Goal: Task Accomplishment & Management: Use online tool/utility

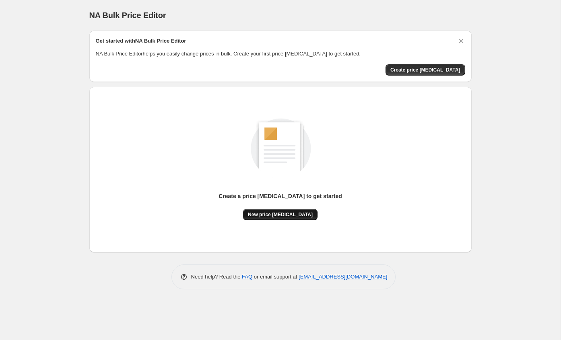
click at [273, 218] on span "New price change job" at bounding box center [280, 215] width 65 height 6
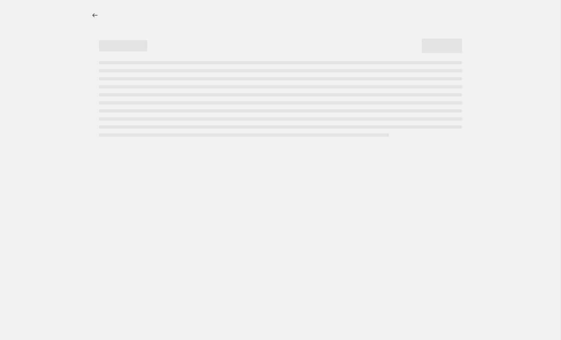
select select "percentage"
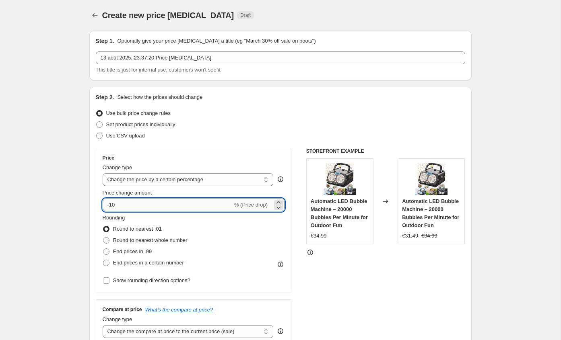
click at [203, 202] on input "-10" at bounding box center [168, 205] width 130 height 13
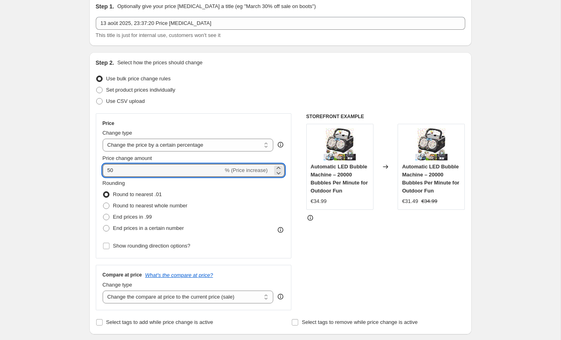
scroll to position [43, 0]
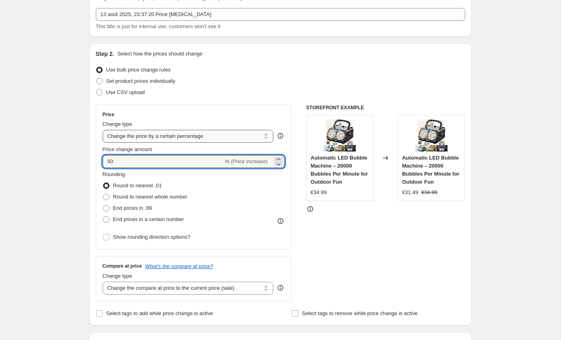
type input "50"
click at [249, 138] on select "Change the price to a certain amount Change the price by a certain amount Chang…" at bounding box center [188, 136] width 171 height 13
click at [150, 164] on input "50" at bounding box center [163, 161] width 121 height 13
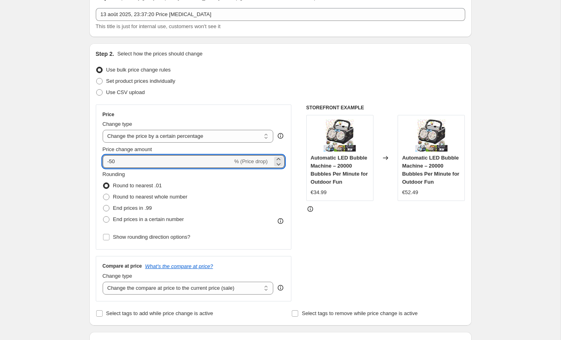
type input "-50"
click at [231, 105] on div "Price Change type Change the price to a certain amount Change the price by a ce…" at bounding box center [194, 177] width 196 height 145
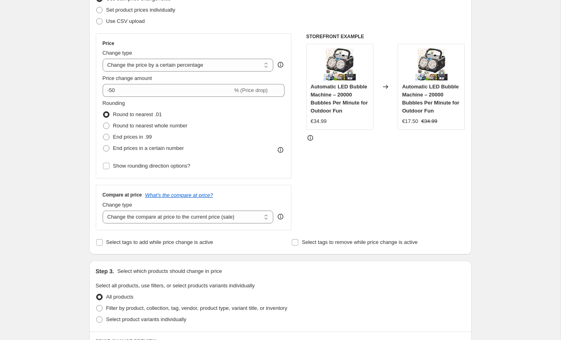
scroll to position [115, 0]
click at [198, 217] on select "Change the compare at price to the current price (sale) Change the compare at p…" at bounding box center [188, 216] width 171 height 13
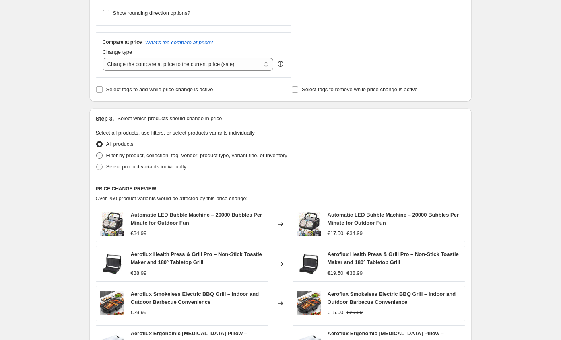
scroll to position [188, 0]
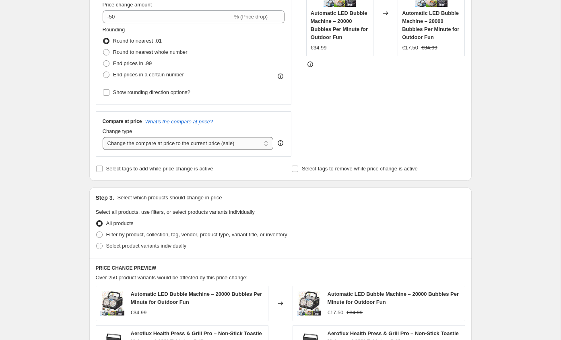
click at [235, 142] on select "Change the compare at price to the current price (sale) Change the compare at p…" at bounding box center [188, 143] width 171 height 13
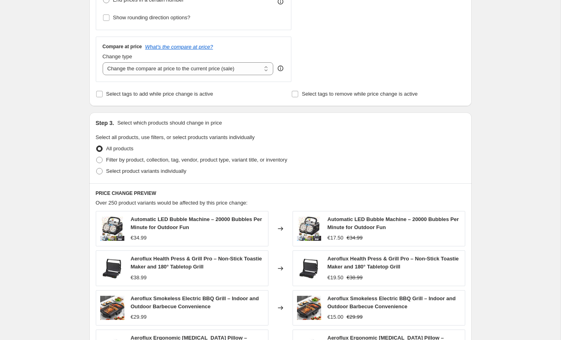
scroll to position [473, 0]
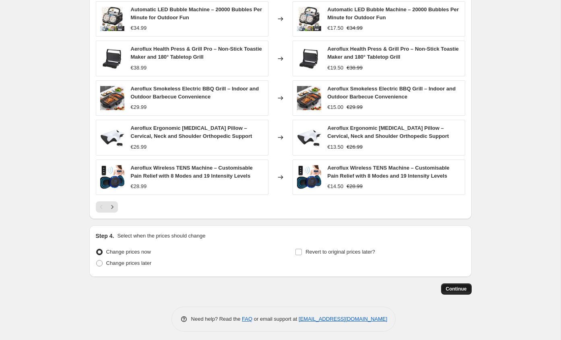
click at [467, 285] on button "Continue" at bounding box center [456, 289] width 31 height 11
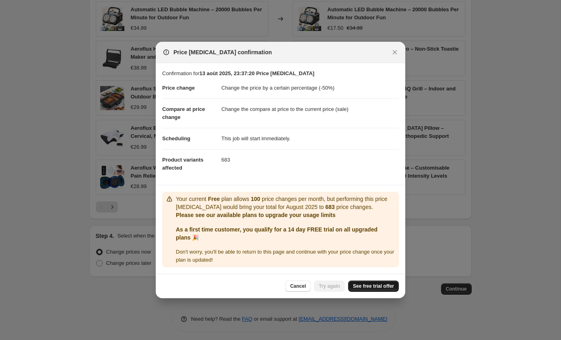
click at [373, 287] on span "See free trial offer" at bounding box center [373, 286] width 41 height 6
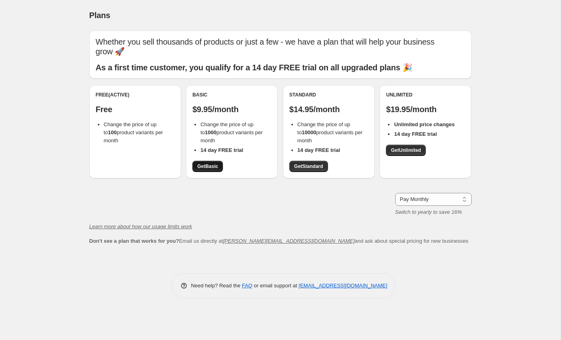
click at [201, 162] on link "Get Basic" at bounding box center [207, 166] width 31 height 11
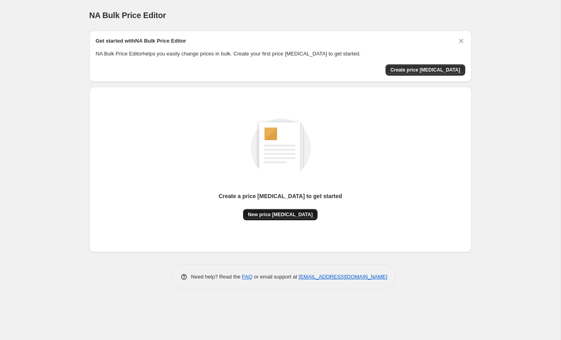
click at [301, 210] on button "New price [MEDICAL_DATA]" at bounding box center [280, 214] width 74 height 11
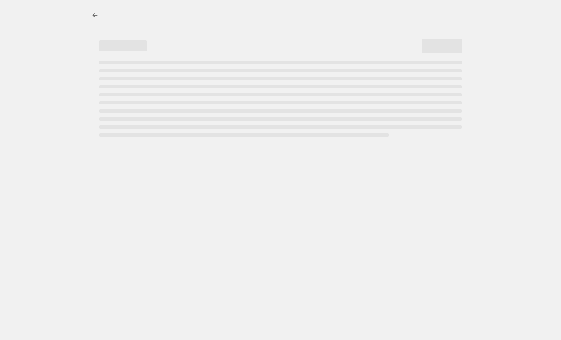
select select "percentage"
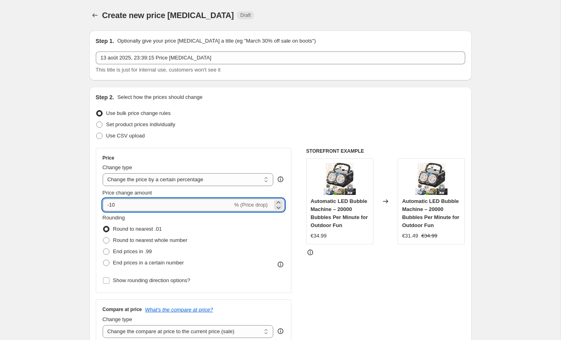
click at [189, 208] on input "-10" at bounding box center [168, 205] width 130 height 13
type input "50"
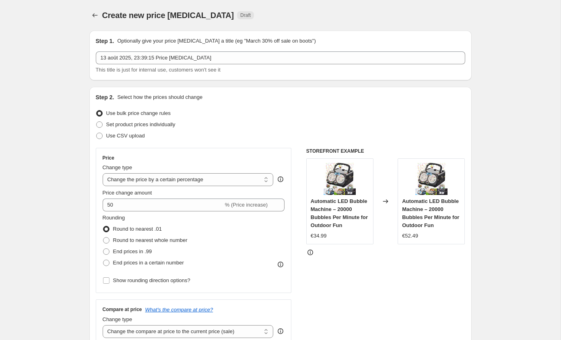
click at [329, 74] on div "Step 1. Optionally give your price [MEDICAL_DATA] a title (eg "March 30% off sa…" at bounding box center [280, 56] width 382 height 50
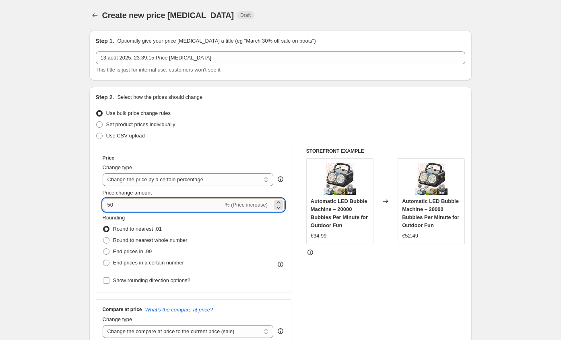
click at [158, 200] on input "50" at bounding box center [163, 205] width 121 height 13
type input "-50"
click at [285, 92] on div "Step 2. Select how the prices should change Use bulk price change rules Set pro…" at bounding box center [280, 228] width 382 height 282
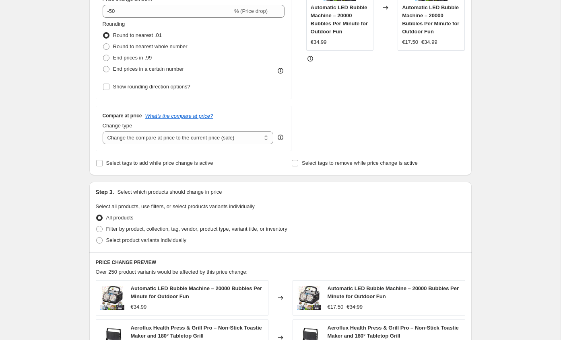
scroll to position [226, 0]
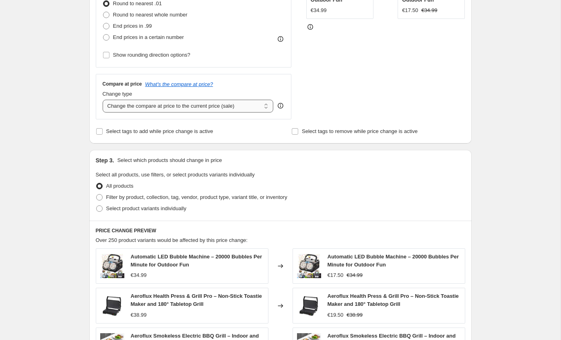
click at [241, 107] on select "Change the compare at price to the current price (sale) Change the compare at p…" at bounding box center [188, 106] width 171 height 13
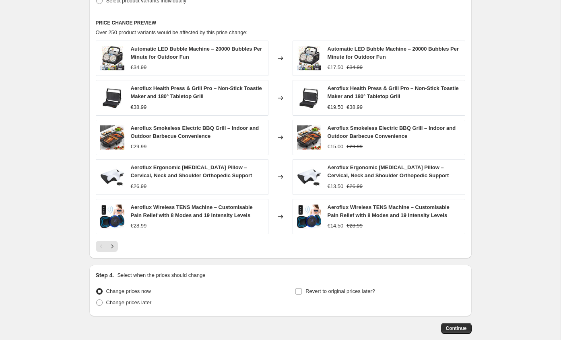
scroll to position [473, 0]
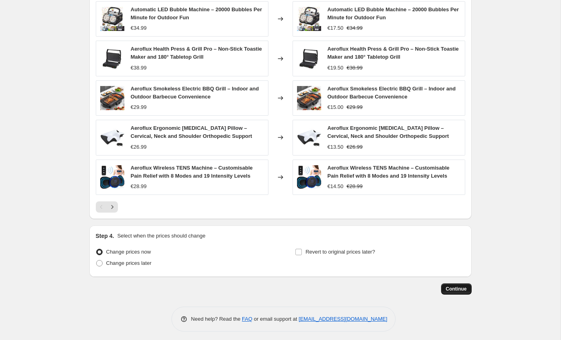
click at [467, 290] on button "Continue" at bounding box center [456, 289] width 31 height 11
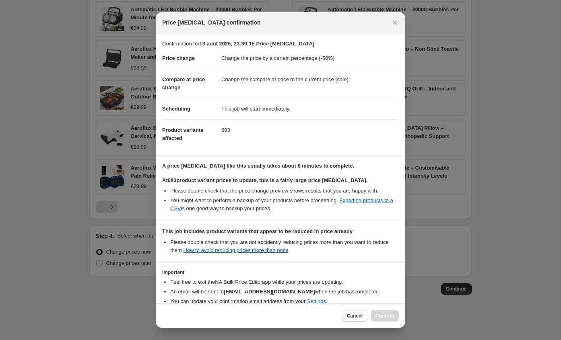
scroll to position [41, 0]
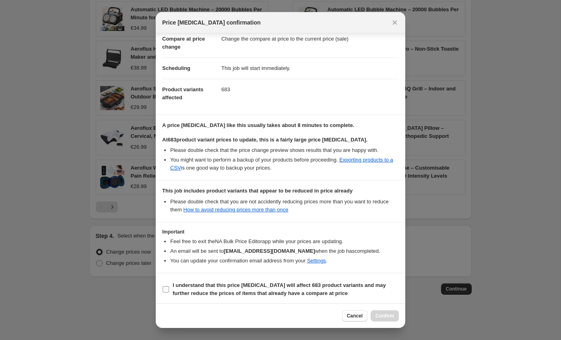
click at [170, 280] on label "I understand that this price [MEDICAL_DATA] will affect 683 product variants an…" at bounding box center [280, 289] width 237 height 19
click at [169, 286] on input "I understand that this price [MEDICAL_DATA] will affect 683 product variants an…" at bounding box center [166, 289] width 6 height 6
checkbox input "true"
click at [391, 315] on span "Confirm" at bounding box center [384, 316] width 19 height 6
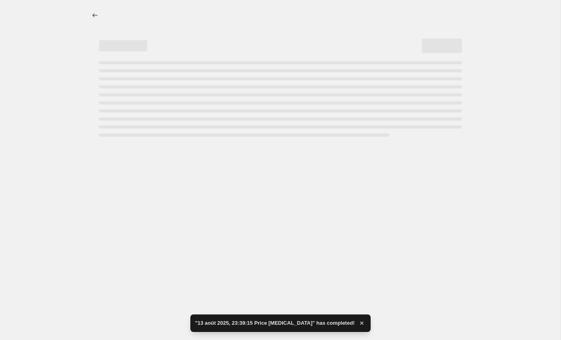
select select "percentage"
